Goal: Navigation & Orientation: Find specific page/section

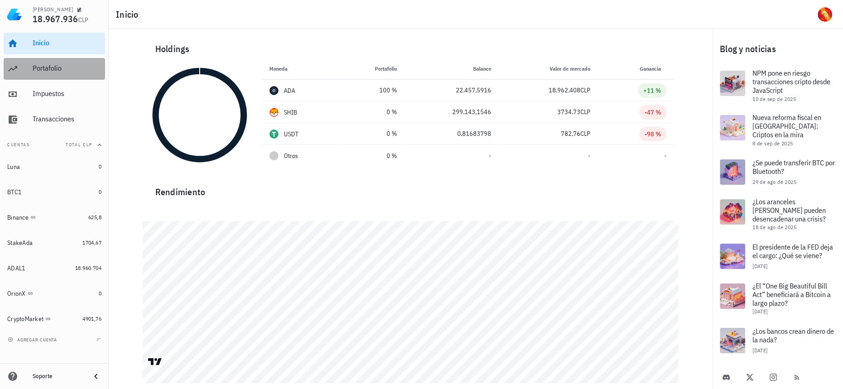
click at [38, 66] on div "Portafolio" at bounding box center [67, 68] width 69 height 9
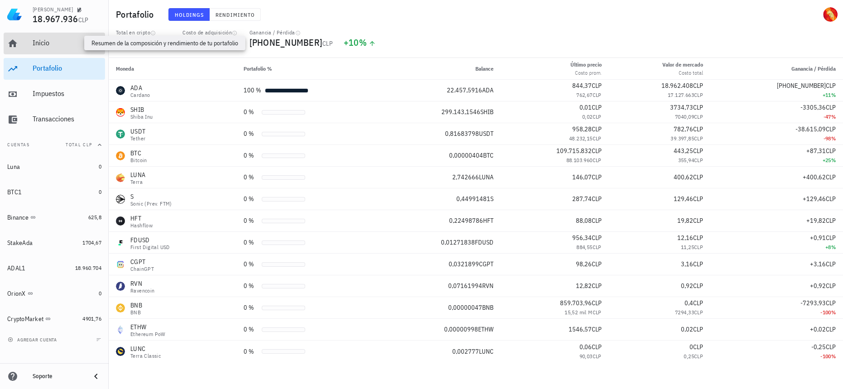
click at [64, 43] on div "Inicio" at bounding box center [67, 42] width 69 height 9
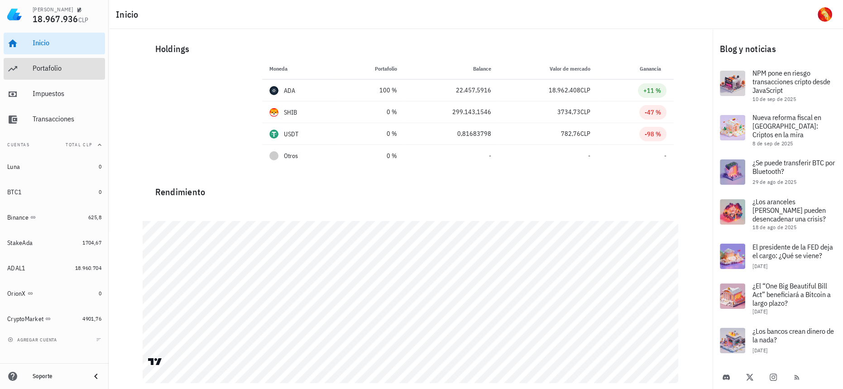
click at [54, 77] on div "Portafolio" at bounding box center [67, 68] width 69 height 20
